Goal: Task Accomplishment & Management: Manage account settings

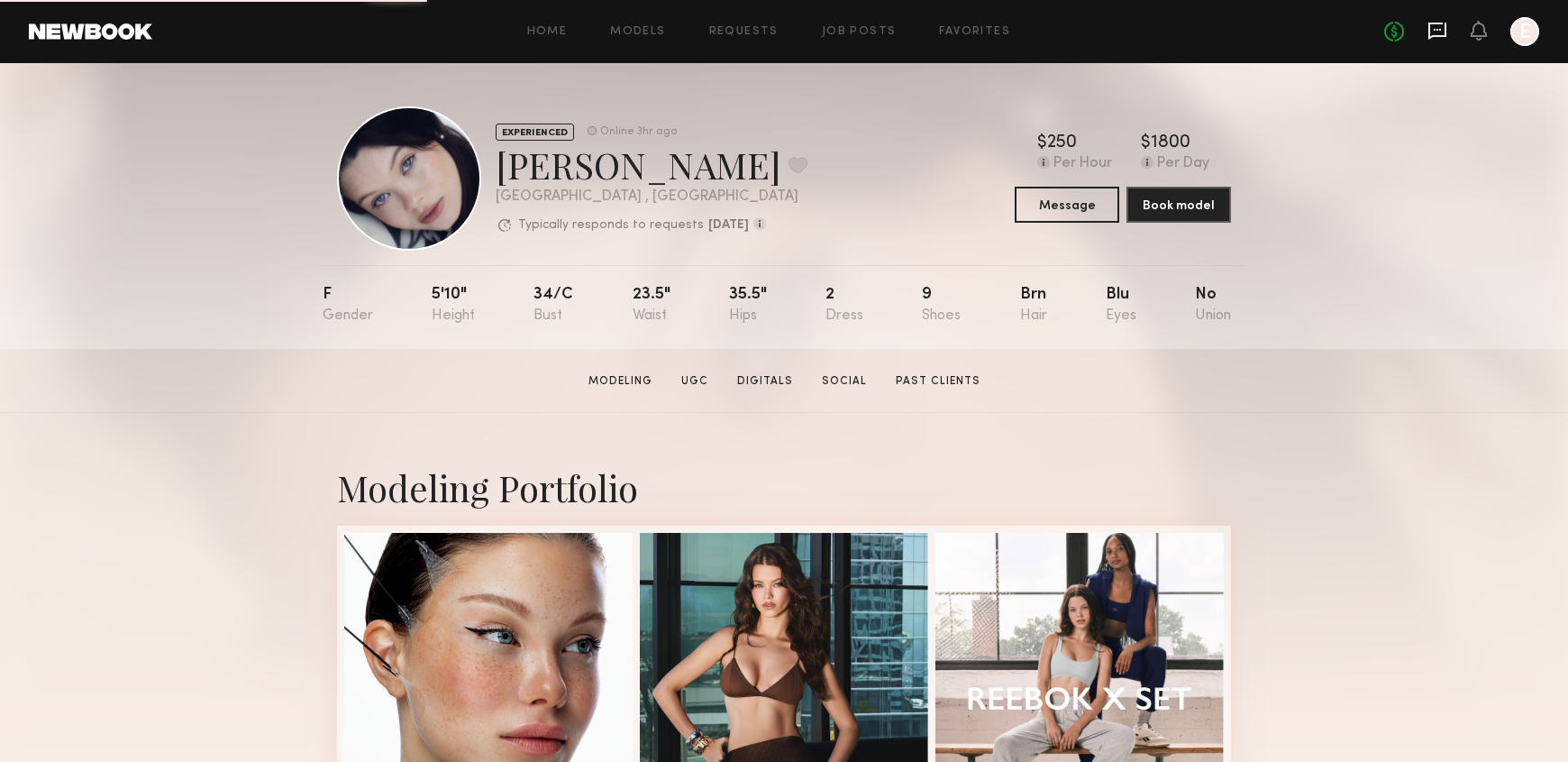
click at [1440, 31] on icon at bounding box center [1437, 30] width 20 height 20
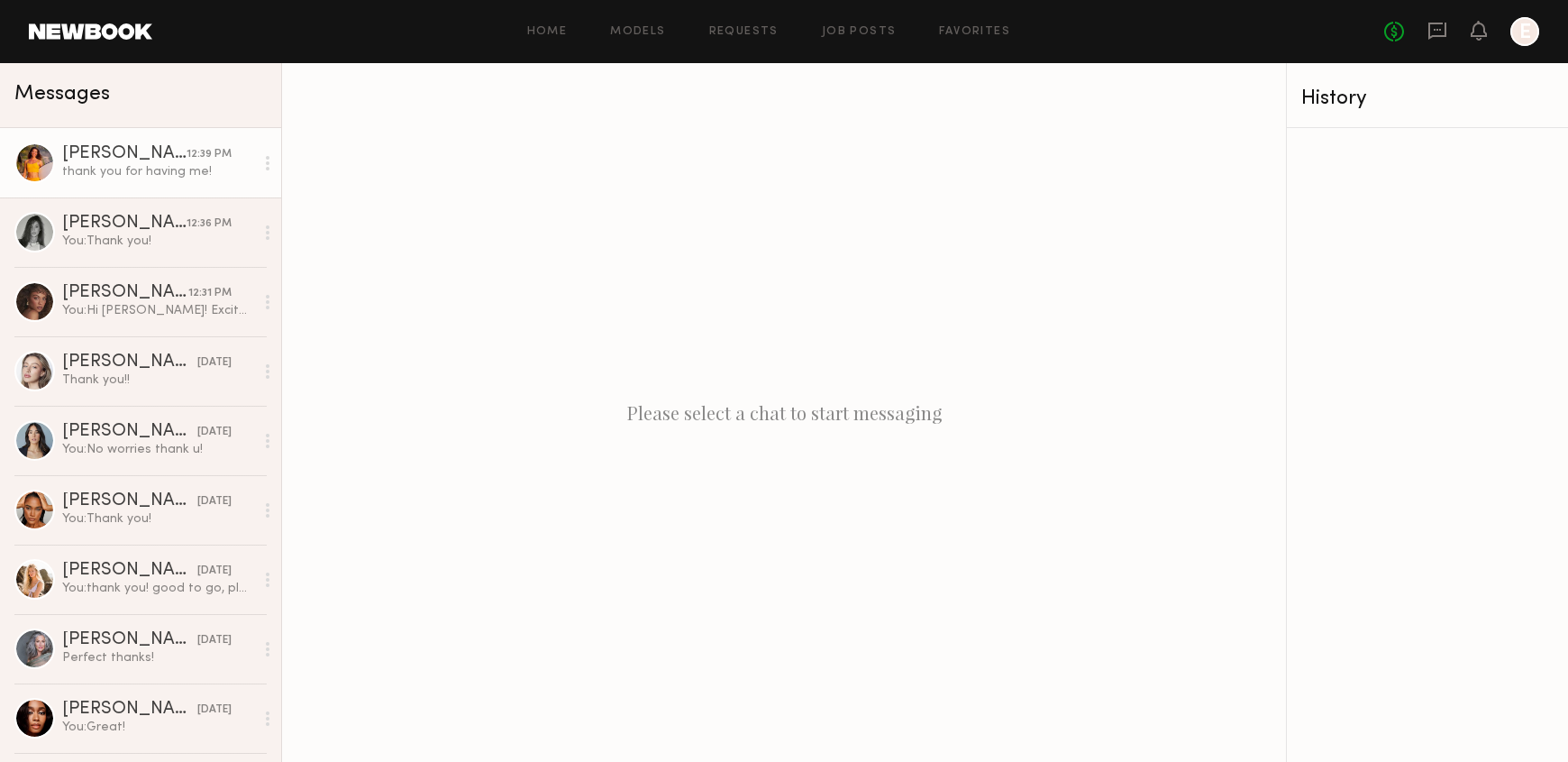
click at [123, 140] on link "Miska S. 12:39 PM thank you for having me!" at bounding box center [141, 163] width 281 height 69
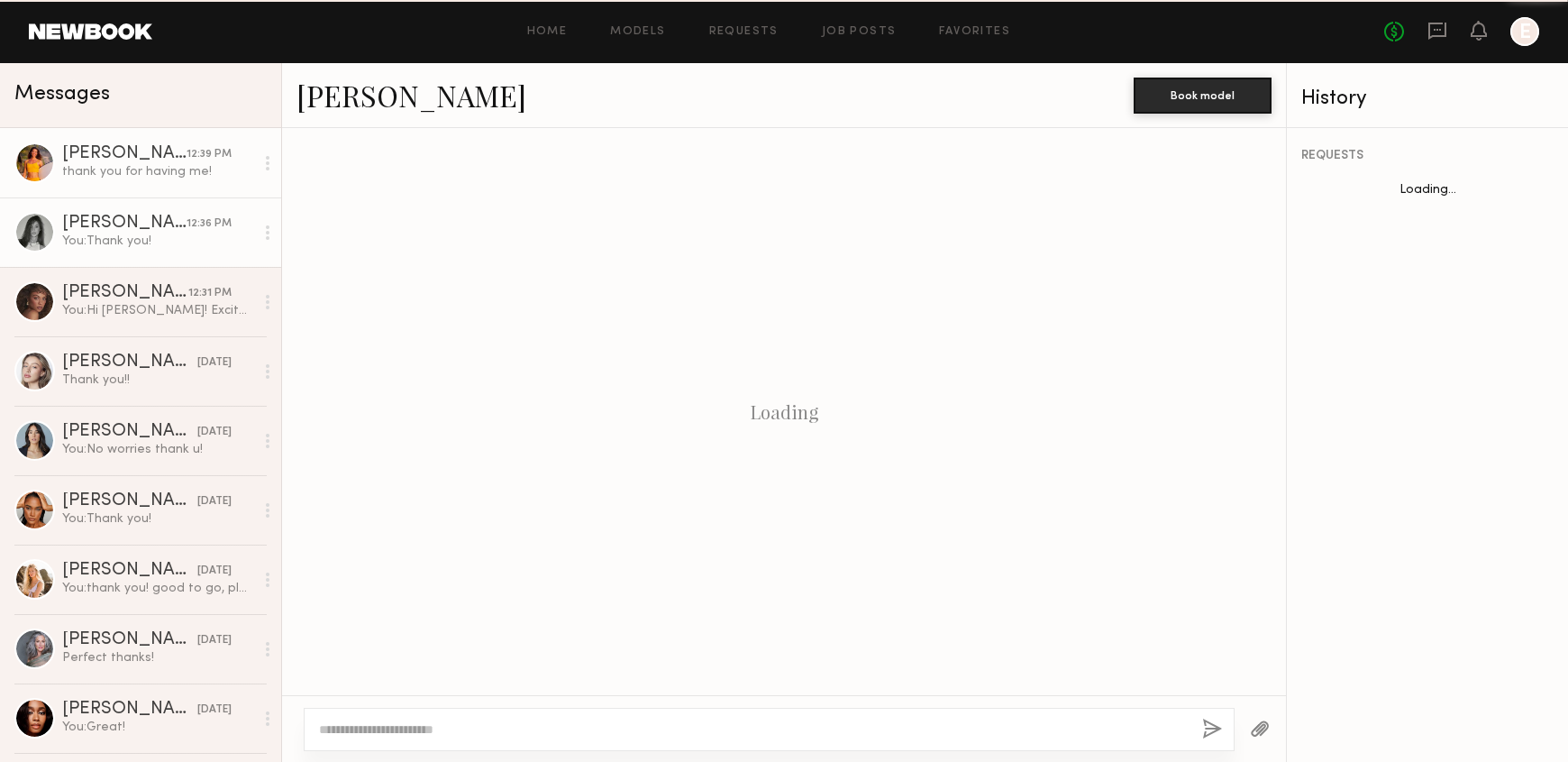
scroll to position [589, 0]
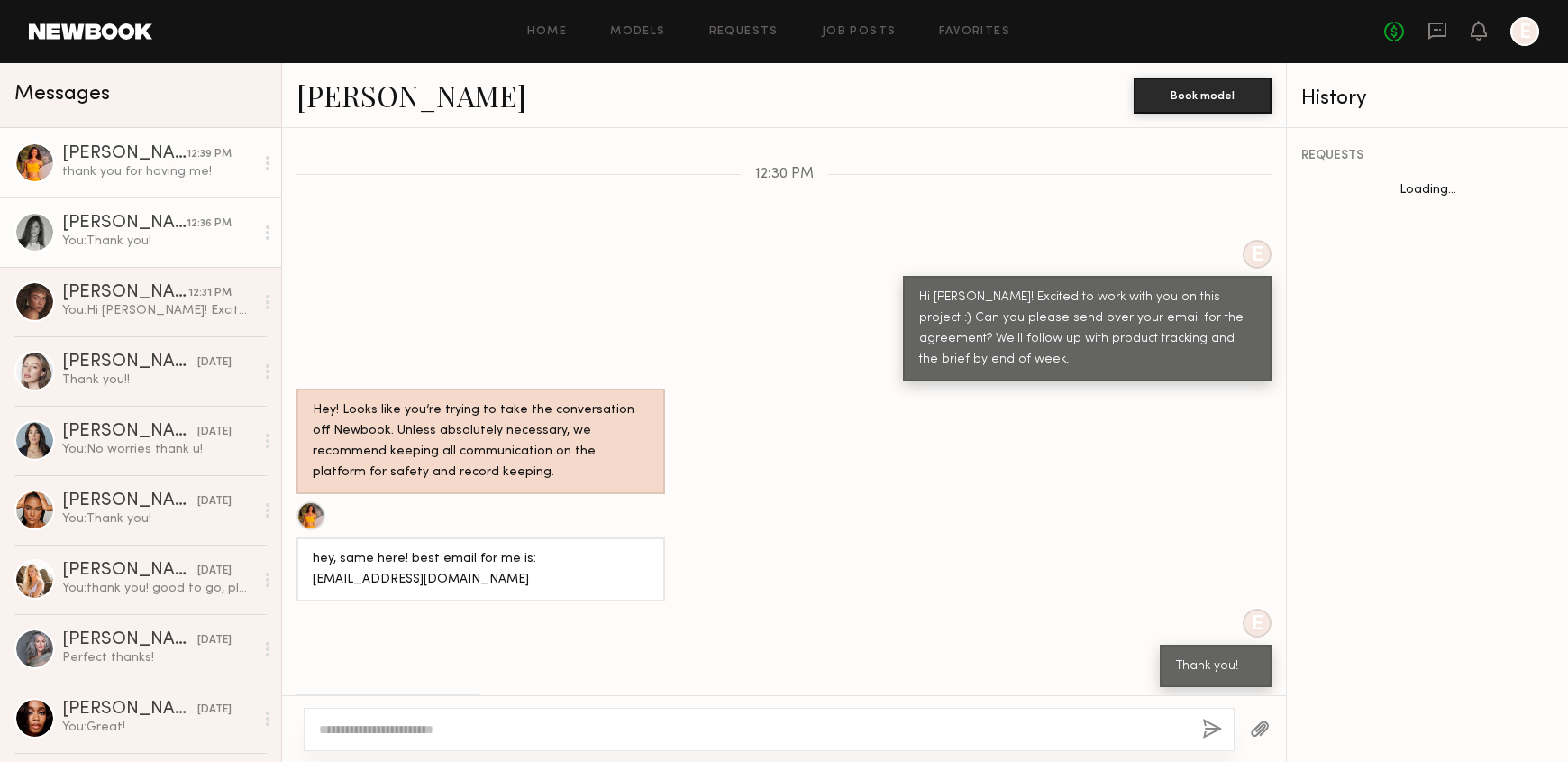
click at [145, 237] on div "You: Thank you!" at bounding box center [157, 241] width 192 height 17
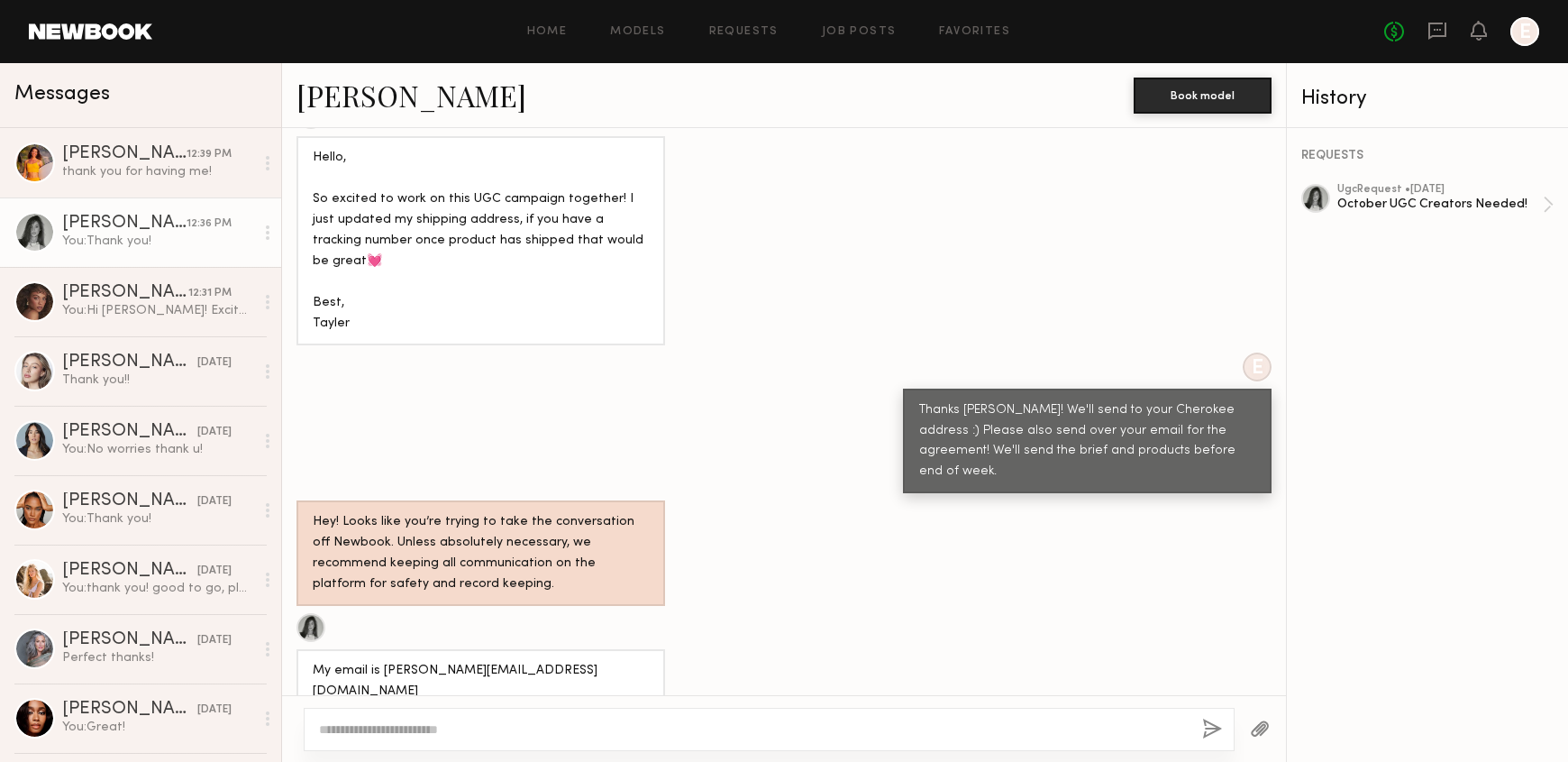
scroll to position [734, 0]
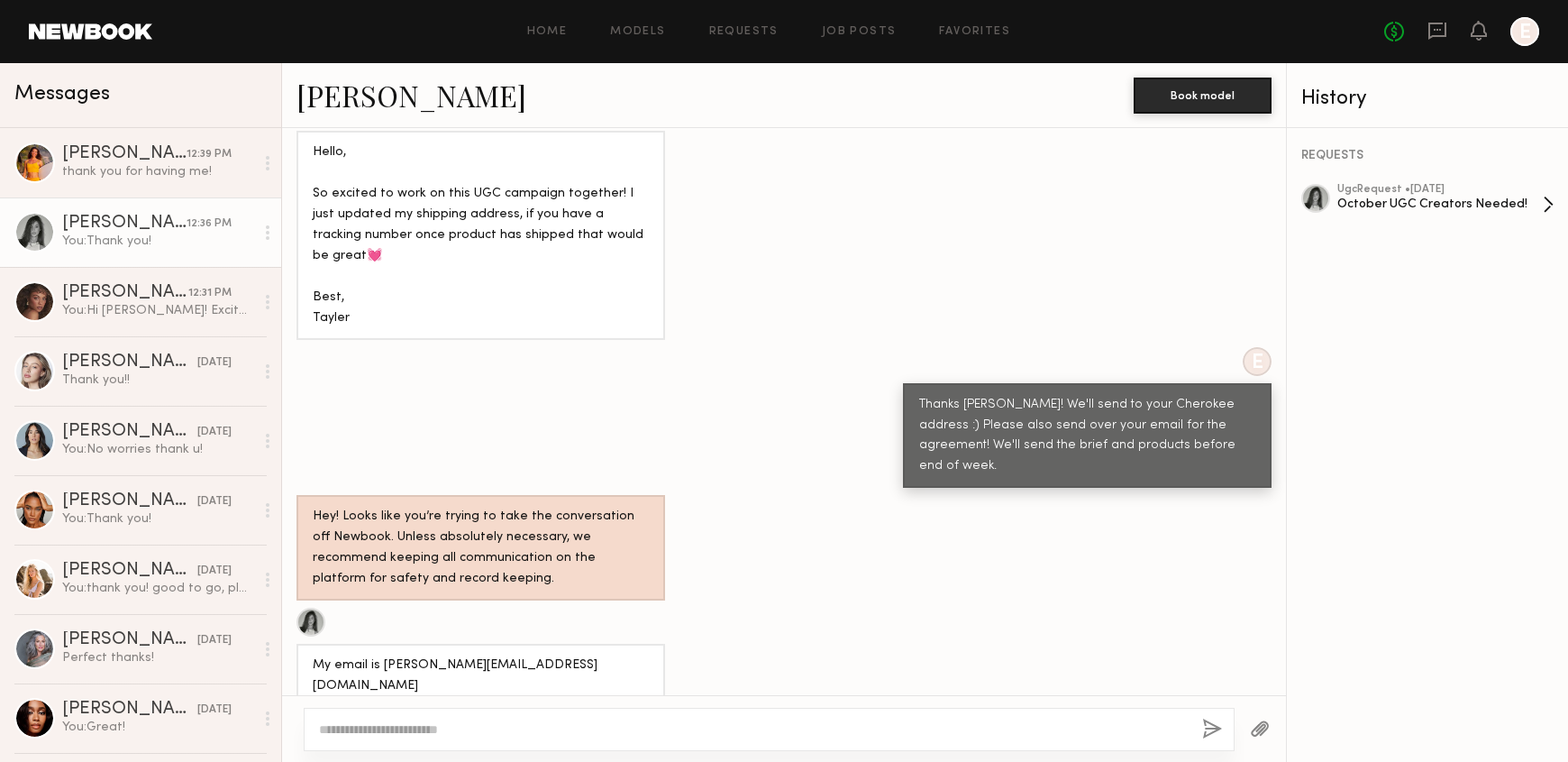
click at [1462, 208] on div "October UGC Creators Needed!" at bounding box center [1440, 204] width 205 height 17
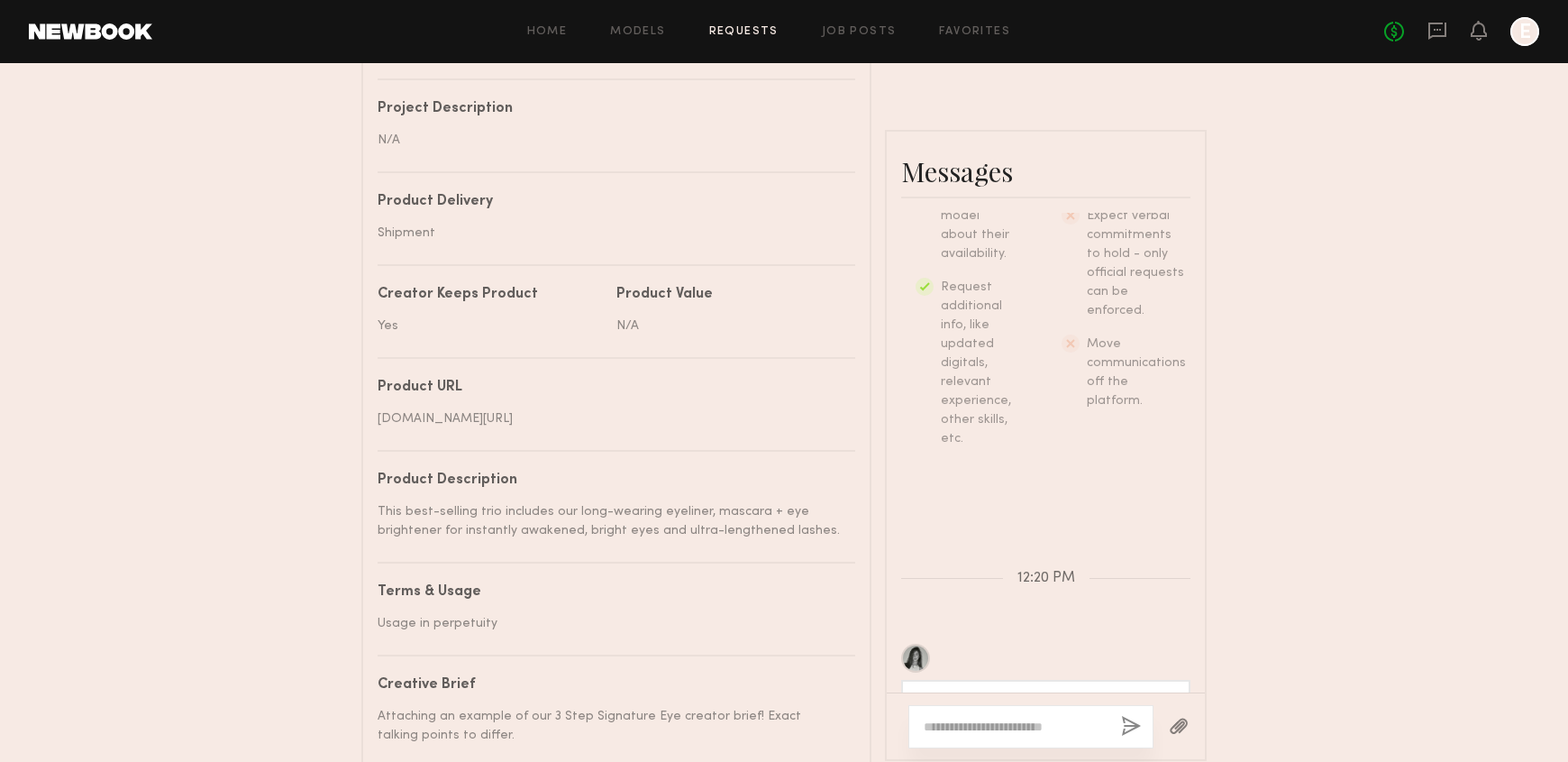
scroll to position [615, 0]
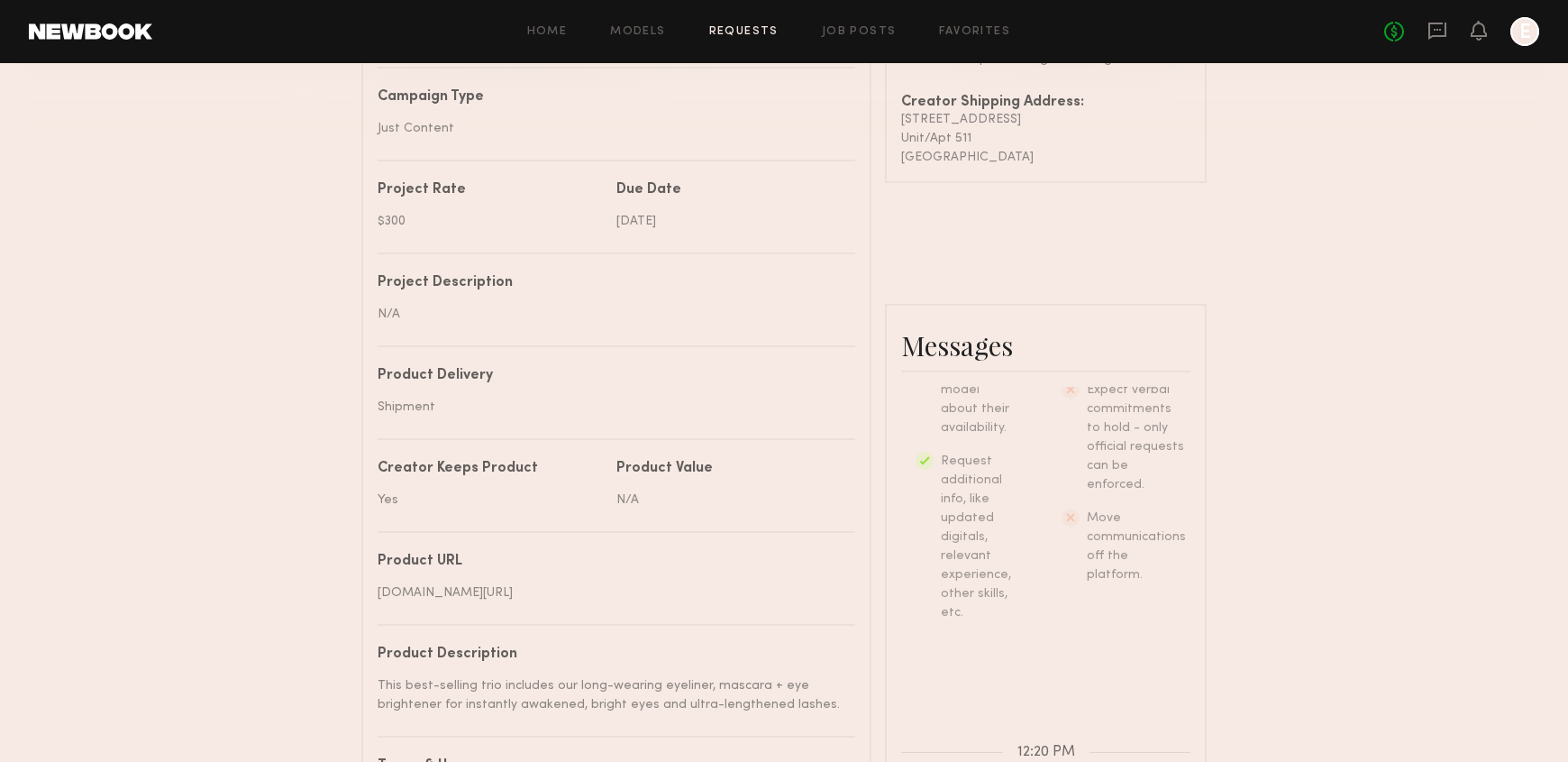
click at [969, 127] on div "[STREET_ADDRESS]" at bounding box center [1046, 119] width 290 height 19
drag, startPoint x: 1074, startPoint y: 157, endPoint x: 894, endPoint y: 127, distance: 182.5
click at [894, 127] on common-border "Status Confirmed & Awaiting Product Talent is waiting to receive your product, …" at bounding box center [1045, 41] width 321 height 283
copy div "[STREET_ADDRESS]"
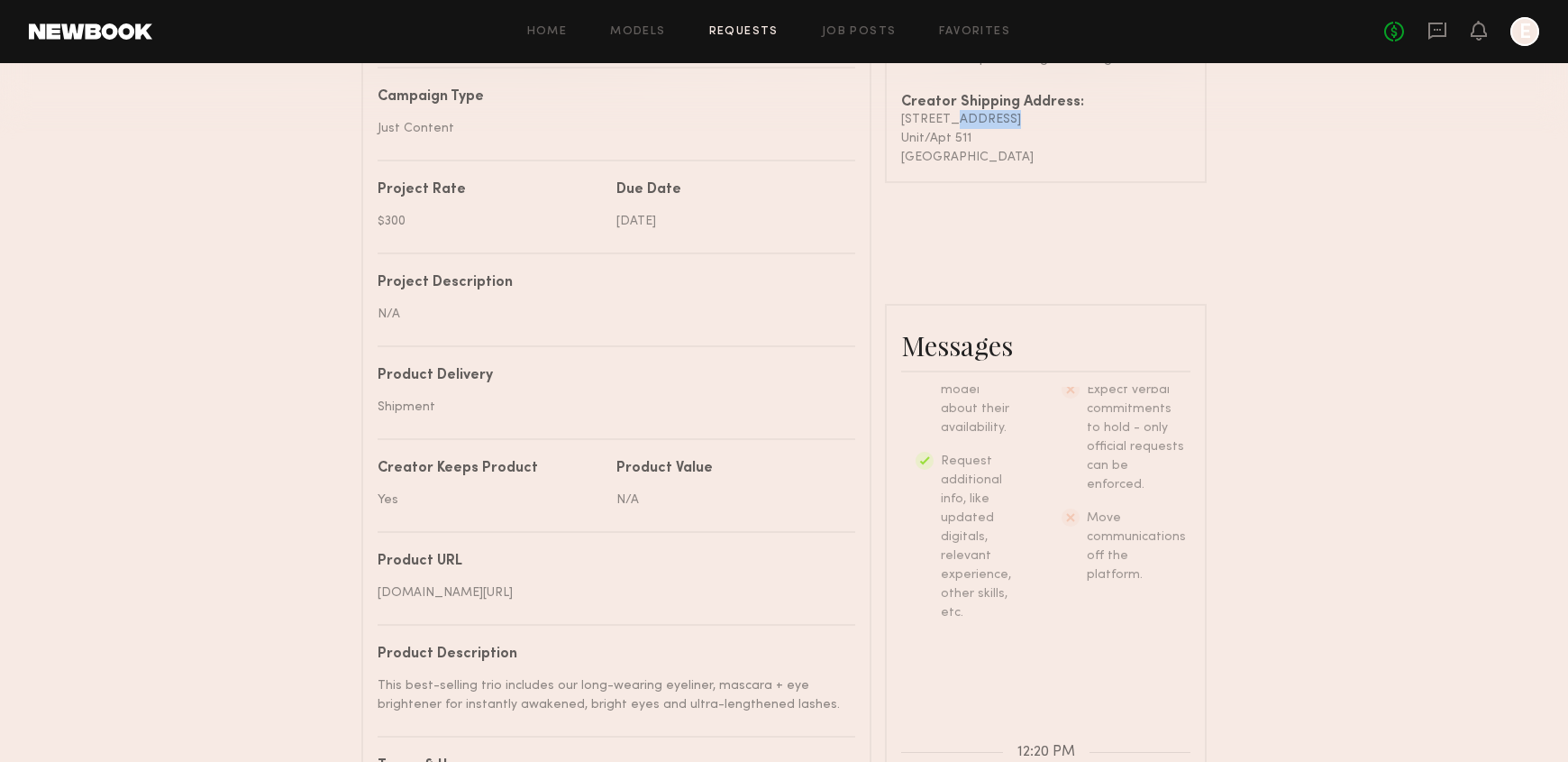
copy div "[STREET_ADDRESS]"
